Goal: Transaction & Acquisition: Subscribe to service/newsletter

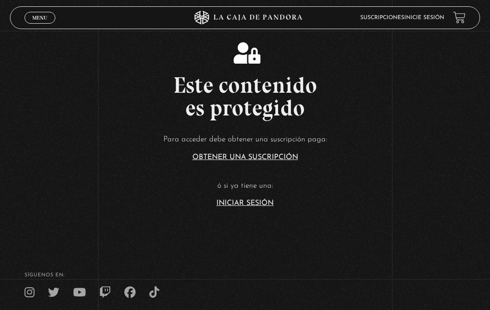
scroll to position [155, 0]
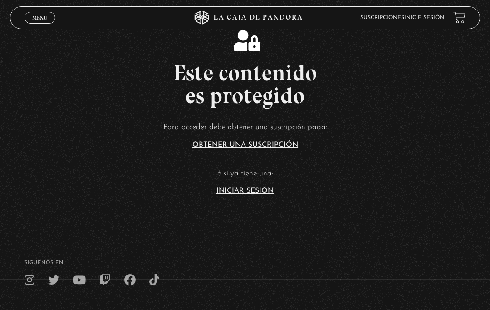
click at [255, 194] on link "Iniciar Sesión" at bounding box center [245, 190] width 57 height 7
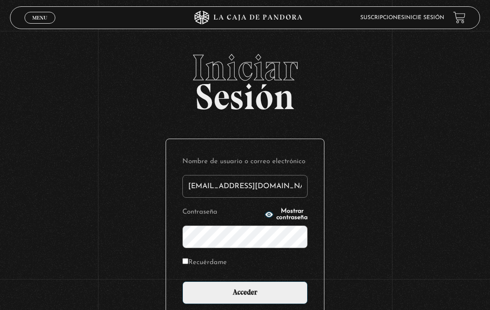
type input "alecha992@hotmail.com"
click at [245, 297] on input "Acceder" at bounding box center [245, 292] width 125 height 23
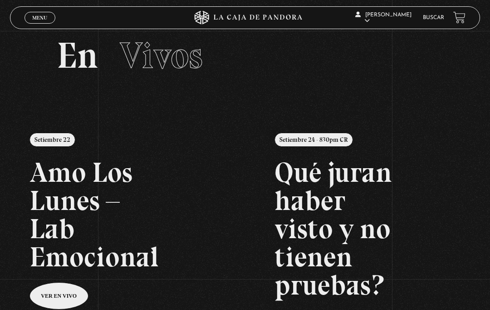
scroll to position [19, 0]
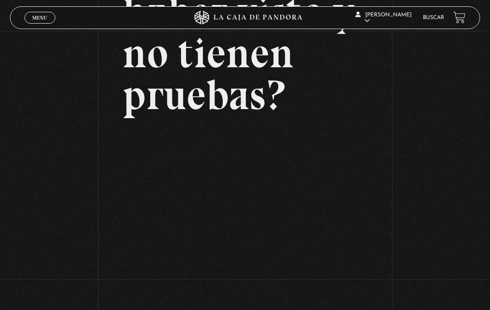
scroll to position [136, 0]
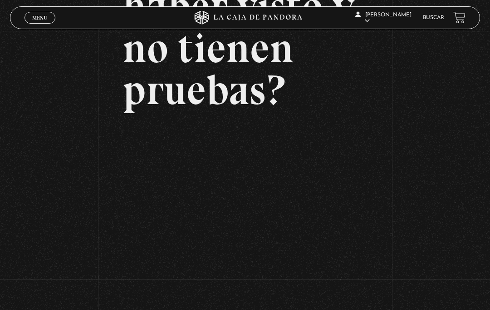
click at [171, 128] on article "Setiembre 24 - 830pm CR Qué juran haber visto y no tienen pruebas?" at bounding box center [245, 94] width 245 height 336
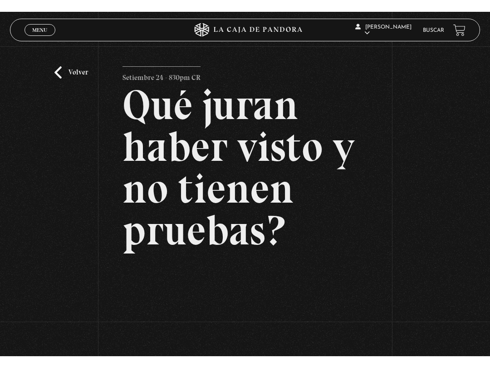
scroll to position [0, 0]
